Goal: Use online tool/utility: Utilize a website feature to perform a specific function

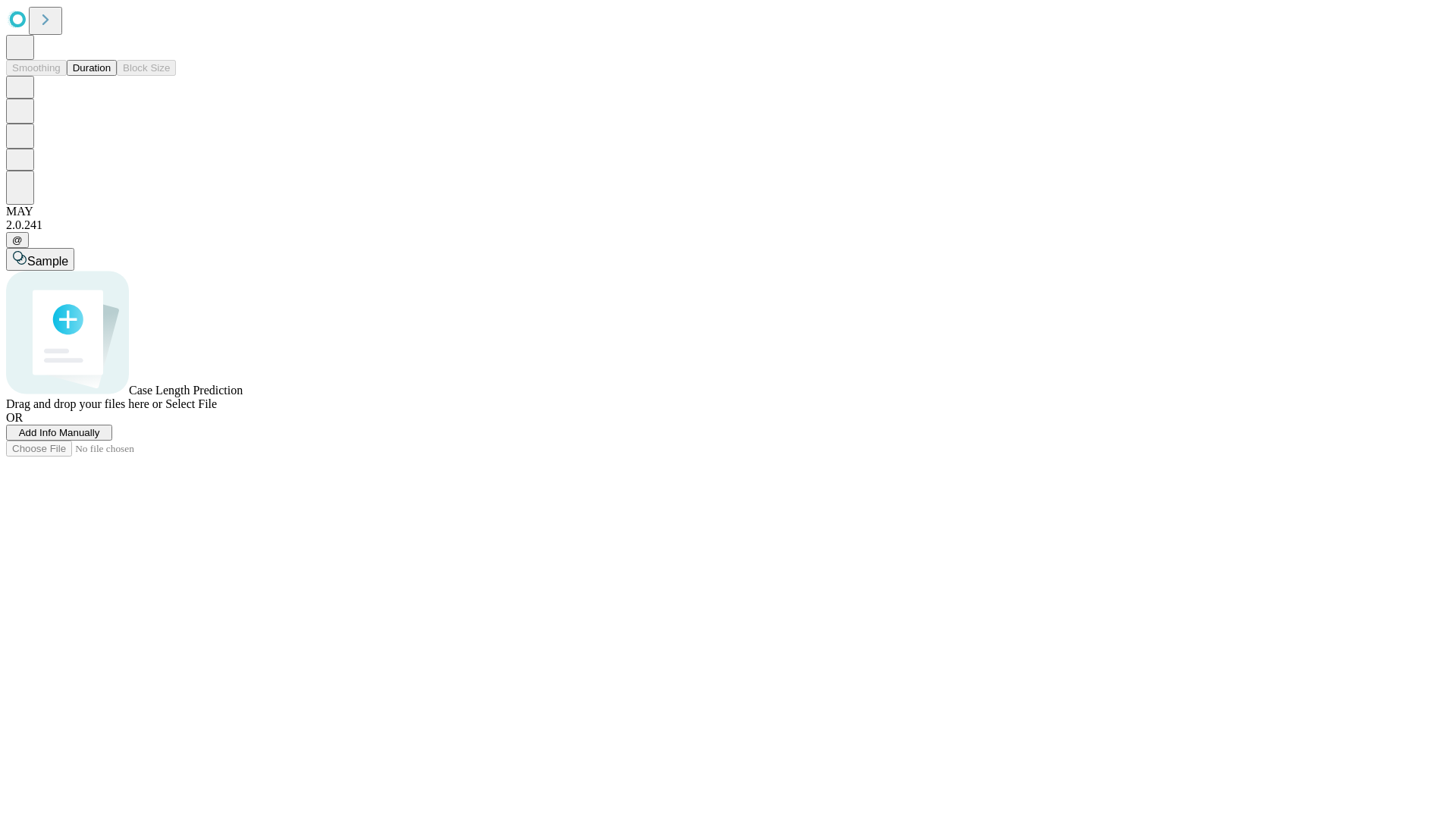
click at [111, 76] on button "Duration" at bounding box center [91, 68] width 50 height 16
click at [217, 411] on span "Select File" at bounding box center [191, 404] width 52 height 13
